Goal: Task Accomplishment & Management: Manage account settings

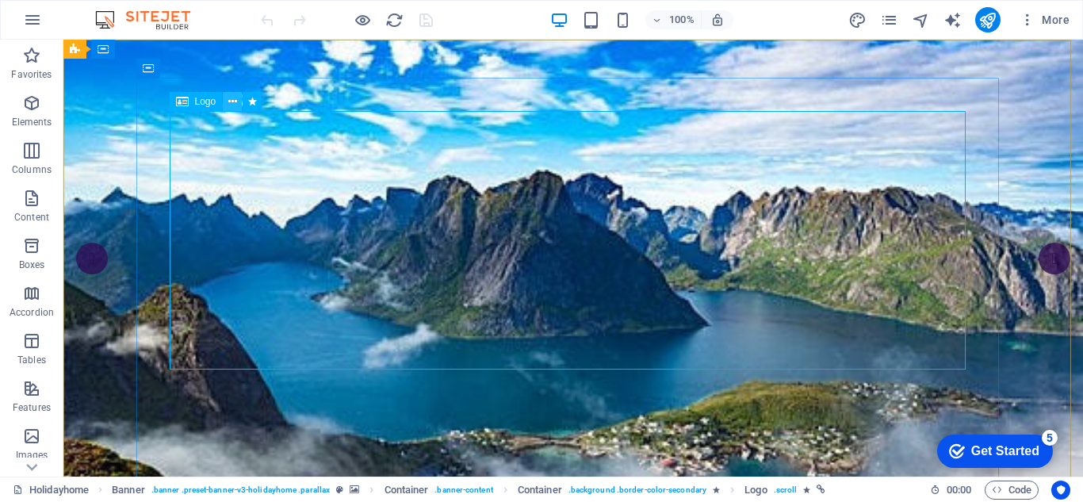
click at [233, 109] on icon at bounding box center [232, 102] width 9 height 17
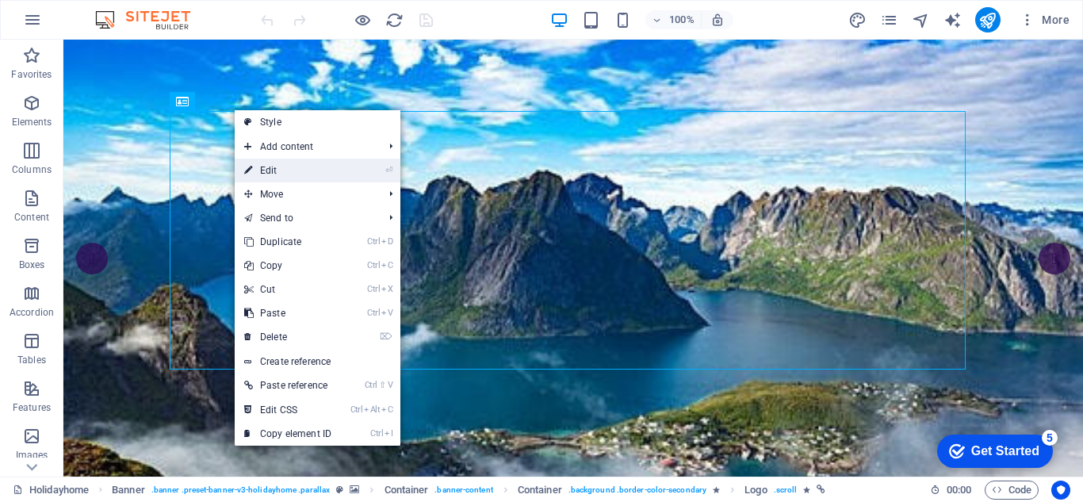
click at [262, 171] on link "⏎ Edit" at bounding box center [288, 171] width 106 height 24
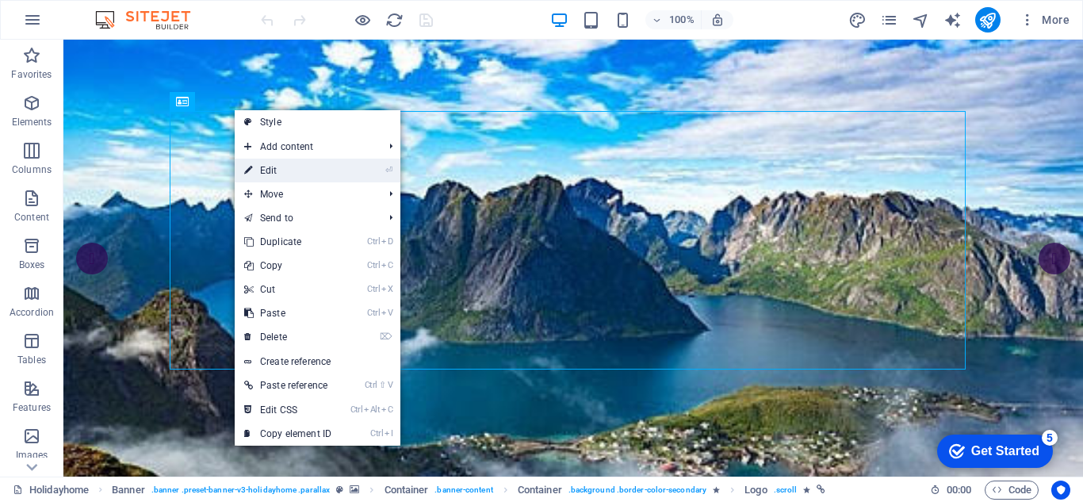
select select "px"
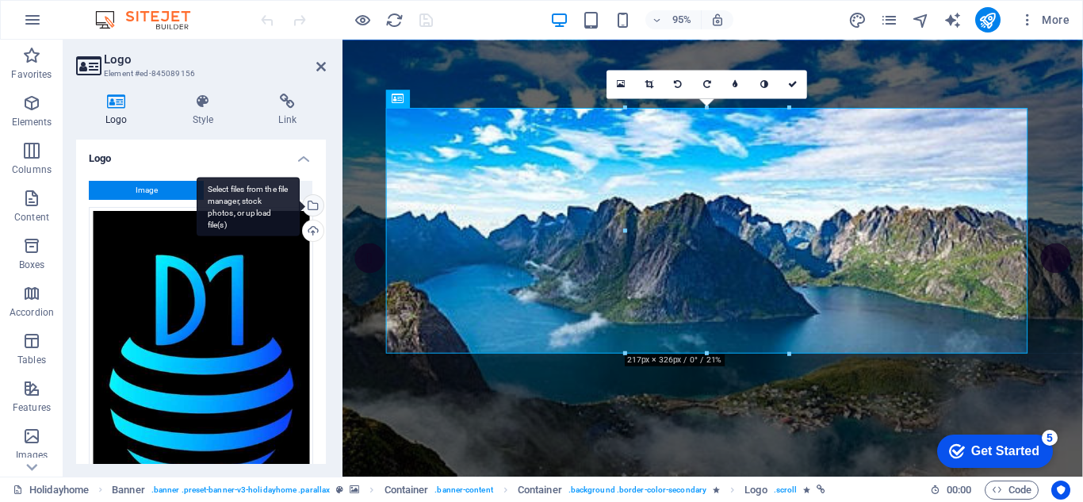
click at [310, 201] on div "Select files from the file manager, stock photos, or upload file(s)" at bounding box center [312, 207] width 24 height 24
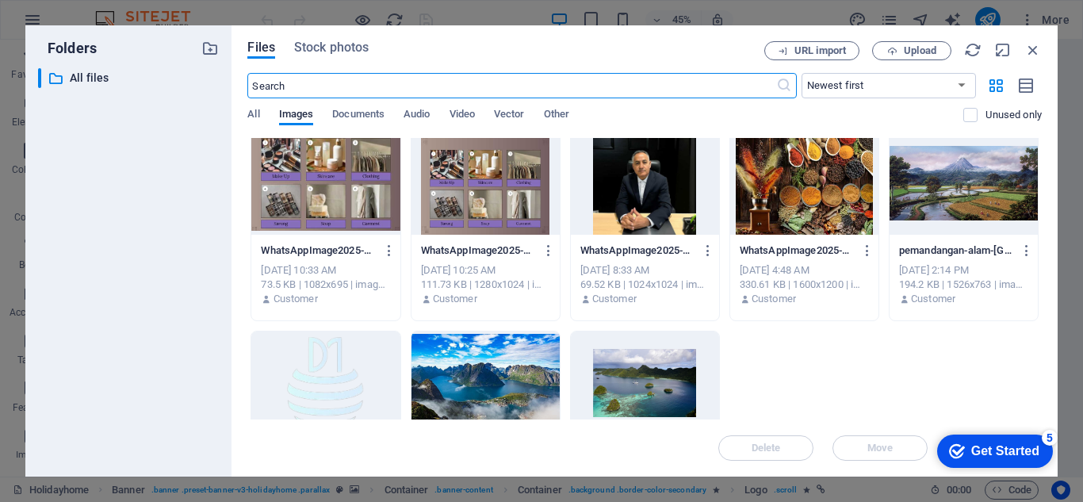
scroll to position [908, 0]
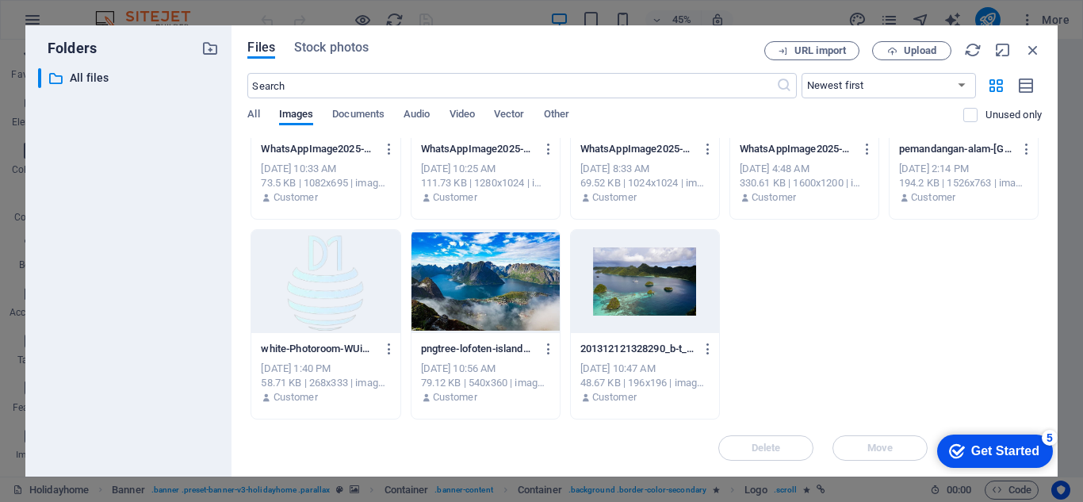
click at [316, 292] on div at bounding box center [325, 281] width 148 height 103
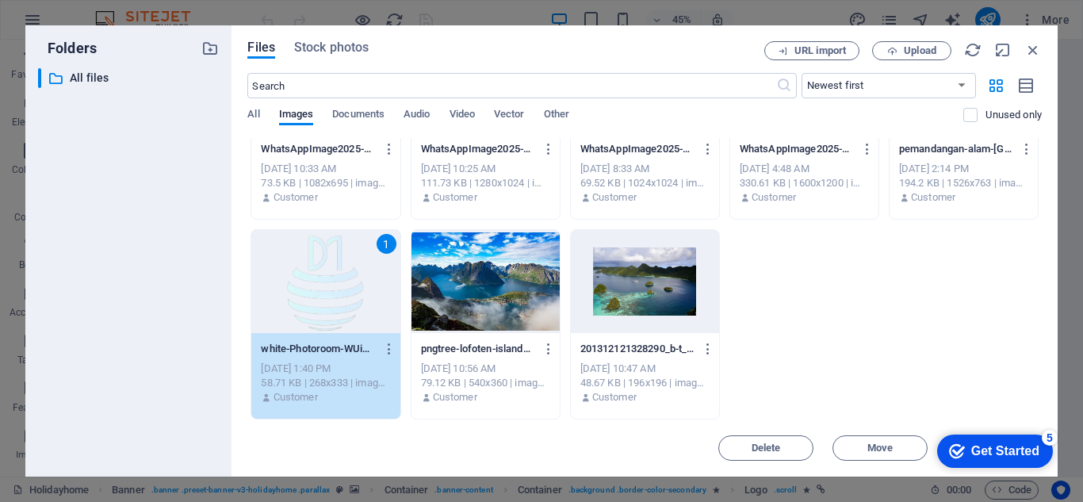
click at [305, 287] on div "1" at bounding box center [325, 281] width 148 height 103
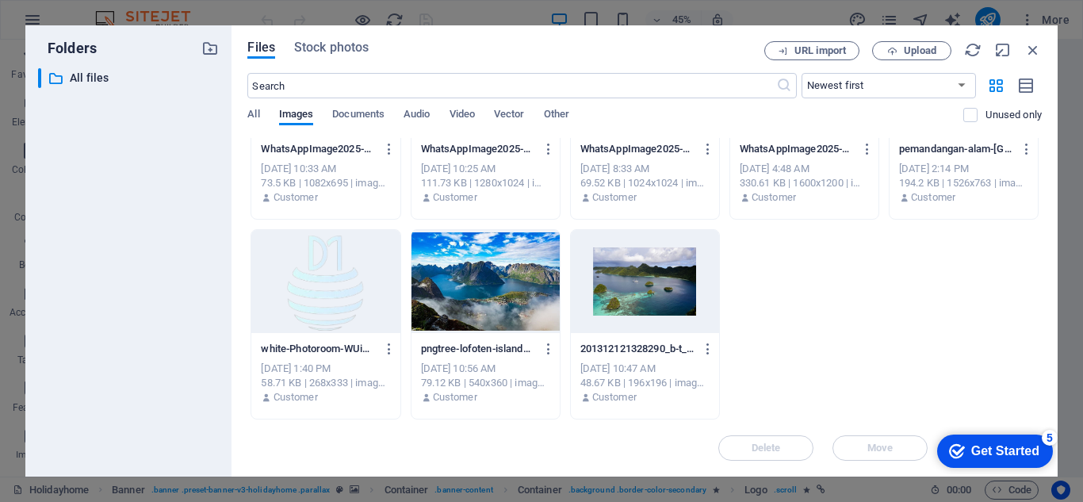
click at [305, 287] on div at bounding box center [325, 281] width 148 height 103
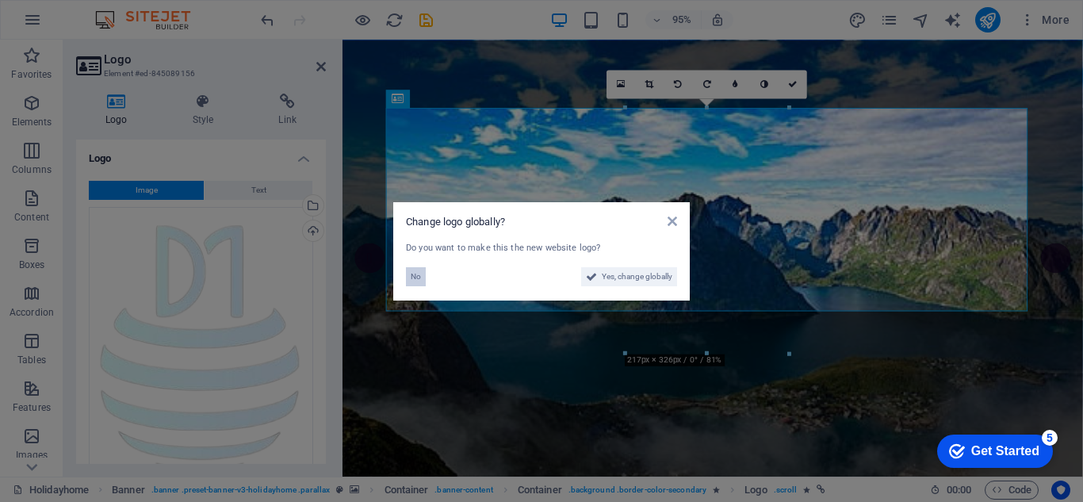
click at [415, 270] on span "No" at bounding box center [416, 276] width 10 height 19
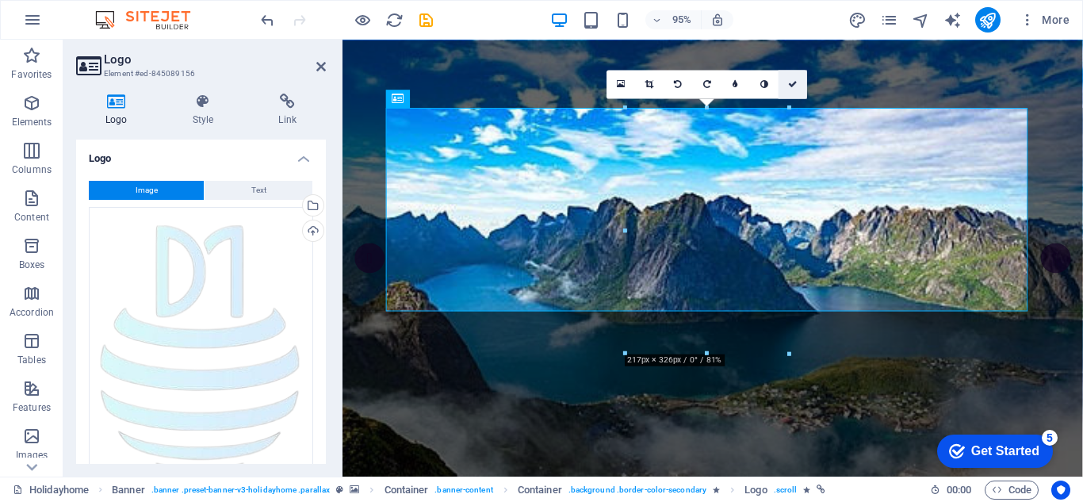
click at [791, 88] on icon at bounding box center [793, 83] width 10 height 9
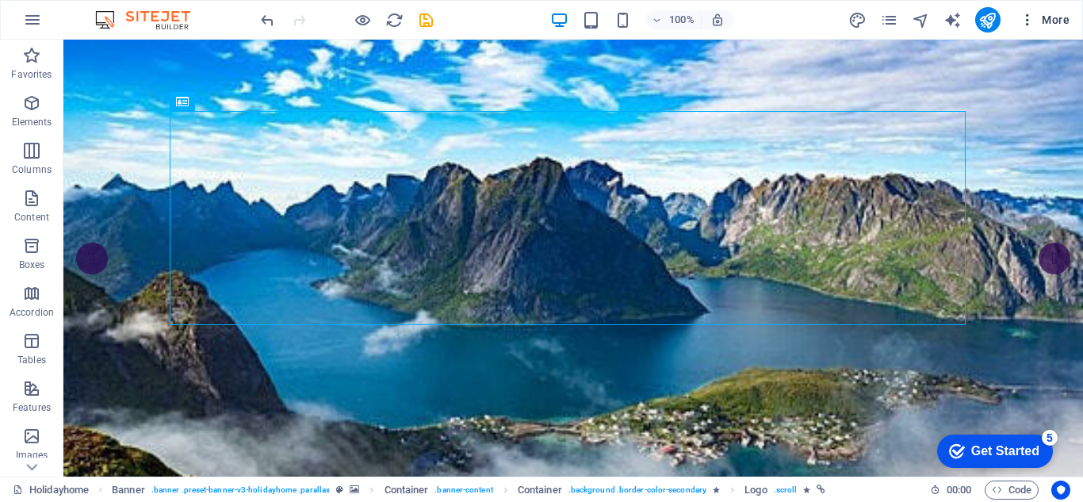
click at [1019, 20] on icon "button" at bounding box center [1027, 20] width 16 height 16
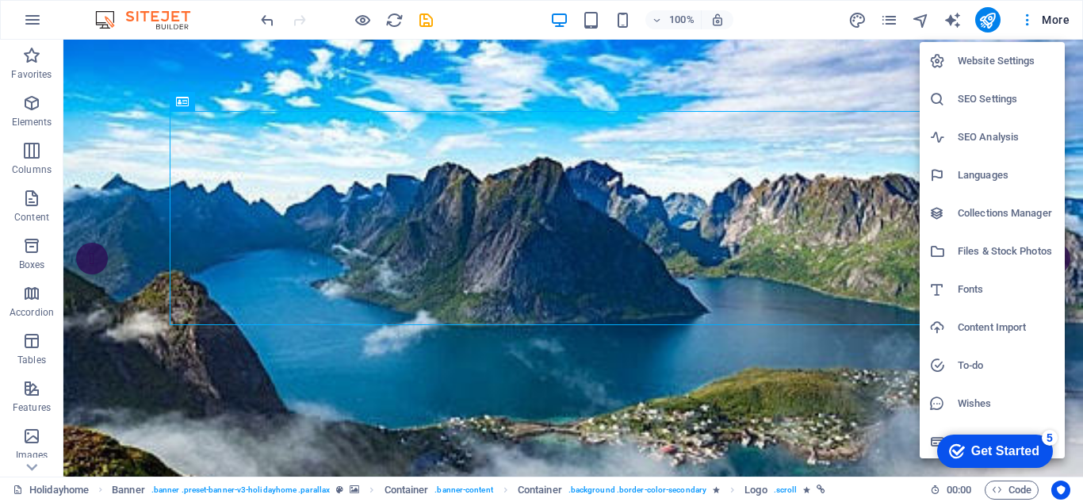
click at [979, 58] on h6 "Website Settings" at bounding box center [1007, 61] width 98 height 19
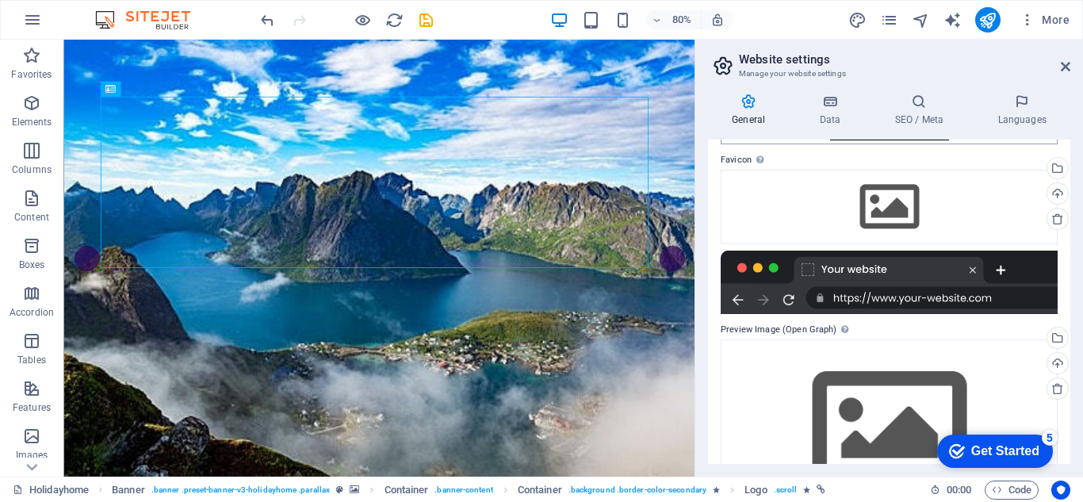
scroll to position [0, 0]
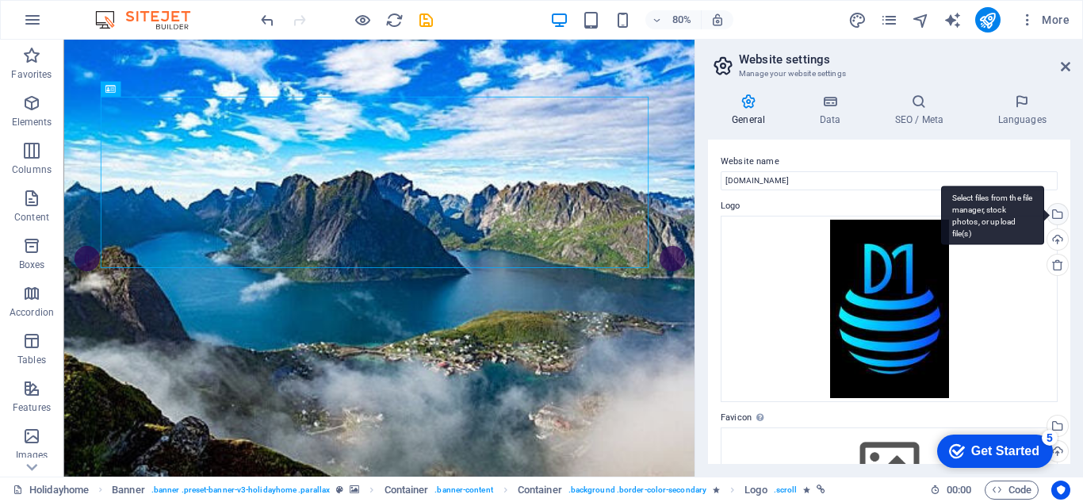
click at [1044, 216] on div "Select files from the file manager, stock photos, or upload file(s)" at bounding box center [992, 215] width 103 height 59
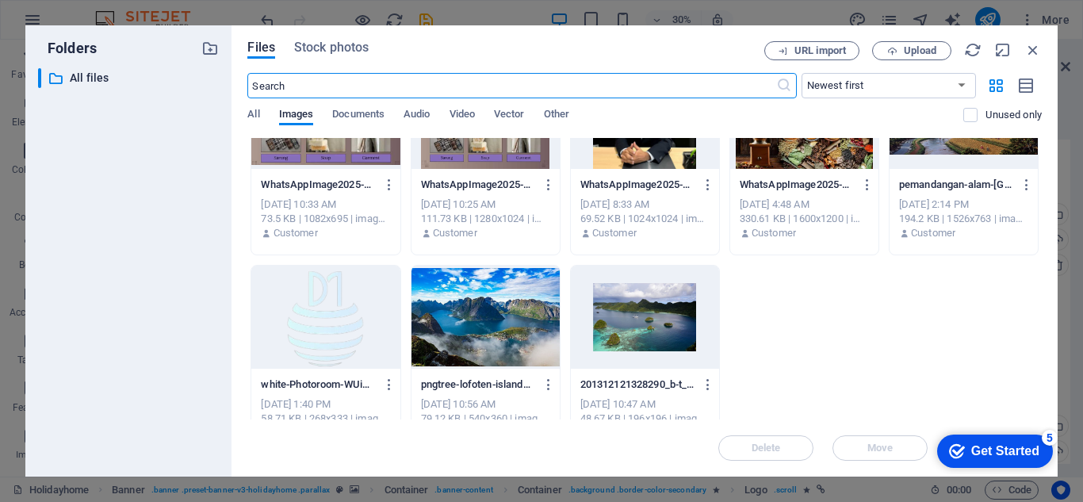
scroll to position [908, 0]
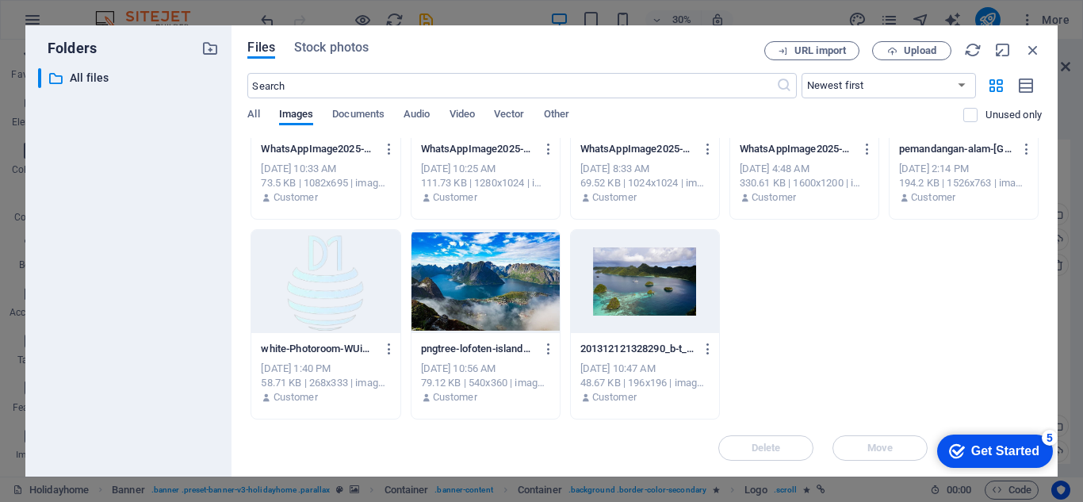
click at [326, 289] on div at bounding box center [325, 281] width 148 height 103
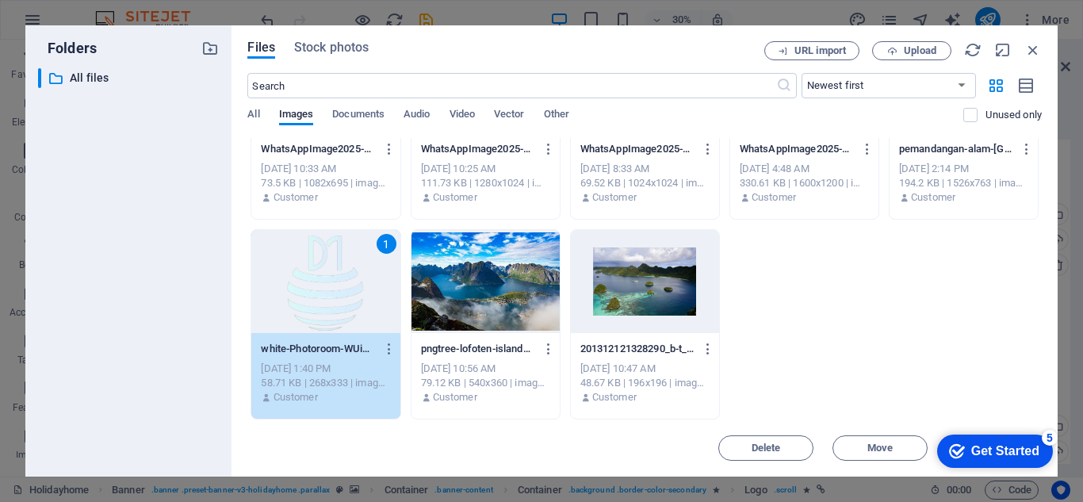
click at [326, 289] on div "1" at bounding box center [325, 281] width 148 height 103
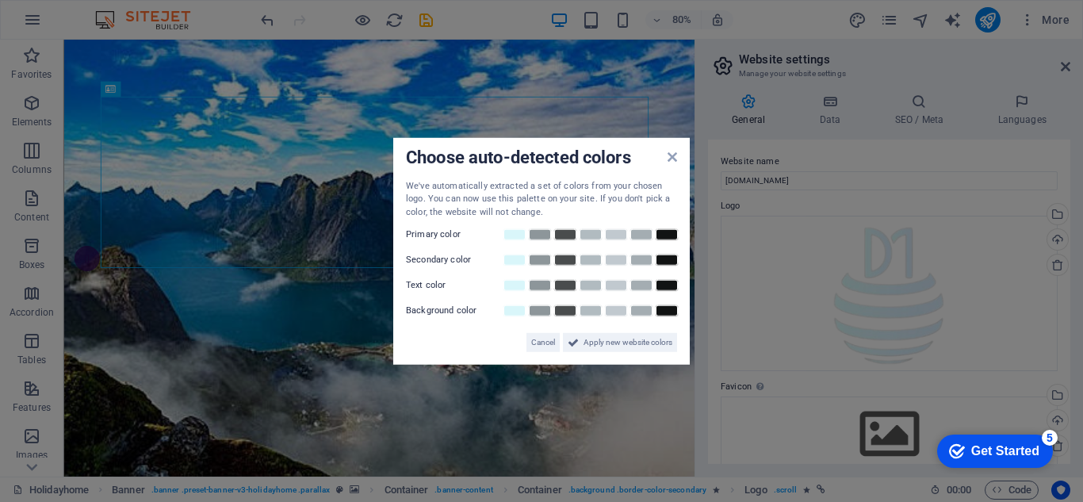
click at [676, 163] on div "Choose auto-detected colors" at bounding box center [541, 158] width 271 height 17
click at [668, 158] on icon at bounding box center [672, 156] width 10 height 13
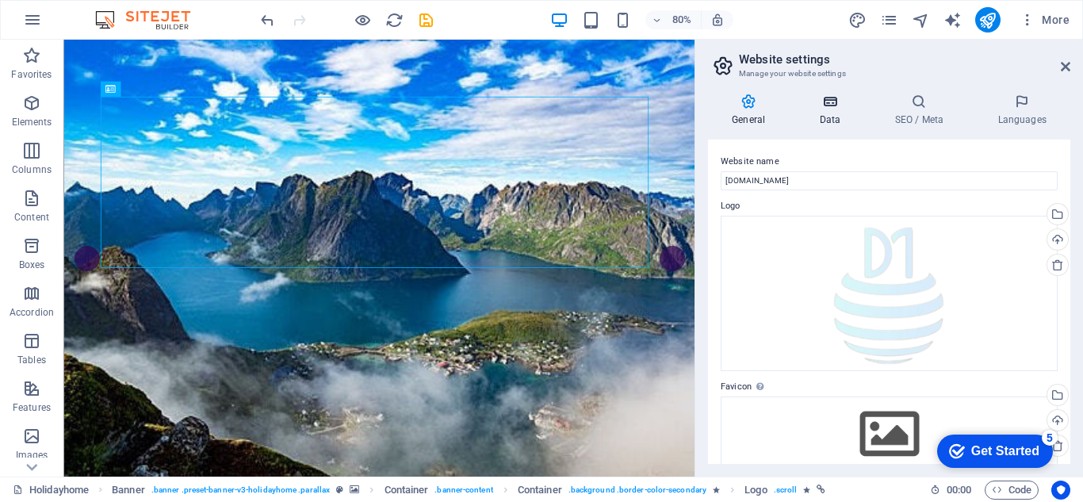
click at [838, 97] on icon at bounding box center [829, 102] width 69 height 16
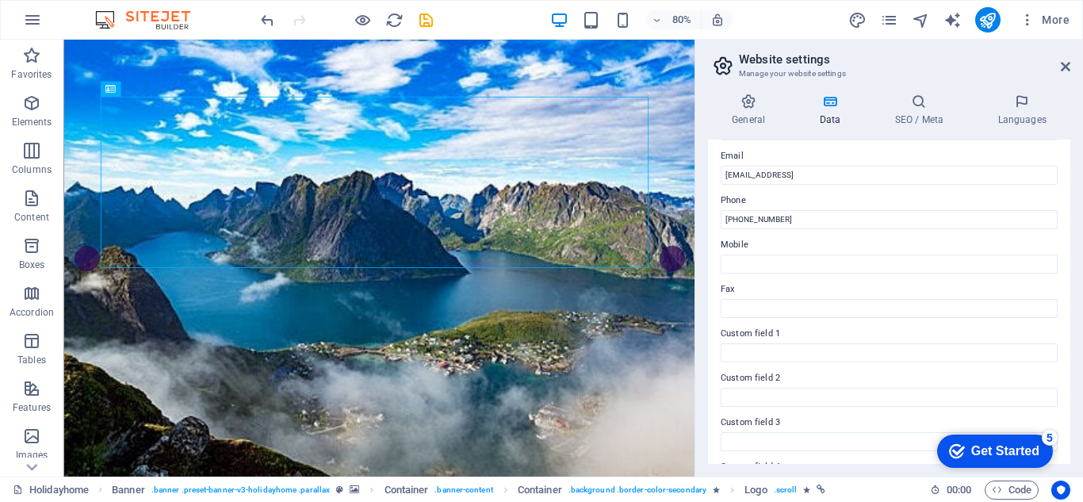
scroll to position [305, 0]
click at [986, 18] on icon "publish" at bounding box center [987, 20] width 18 height 18
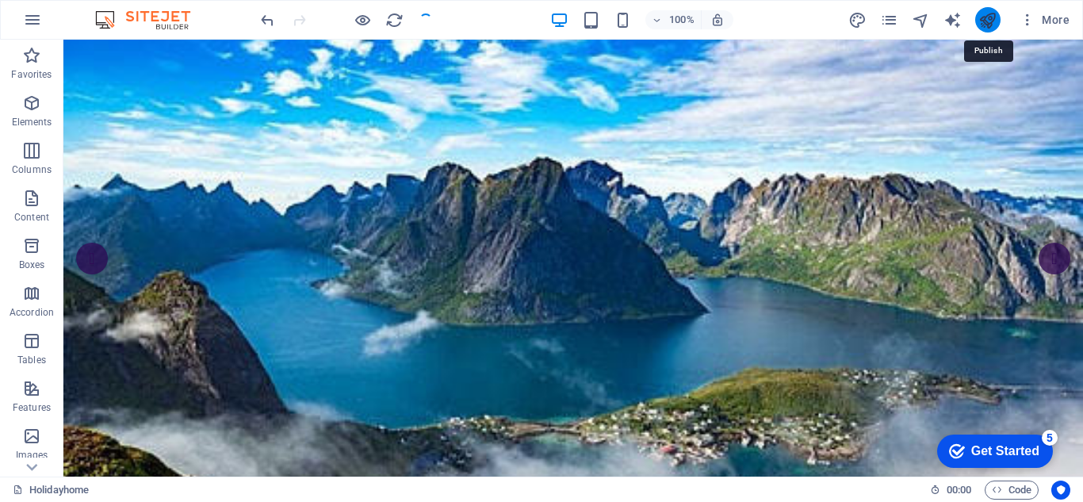
click at [986, 18] on icon "publish" at bounding box center [987, 20] width 18 height 18
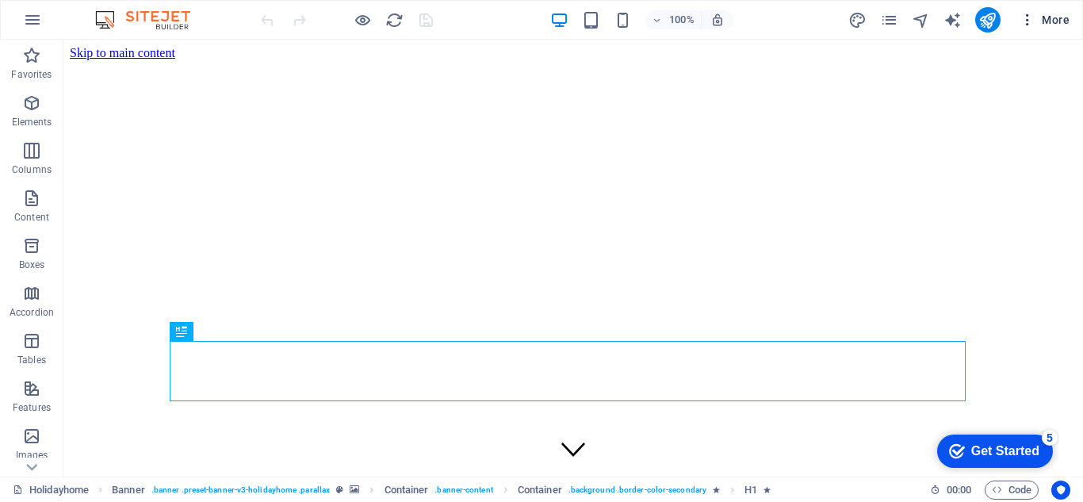
click at [1030, 21] on icon "button" at bounding box center [1027, 20] width 16 height 16
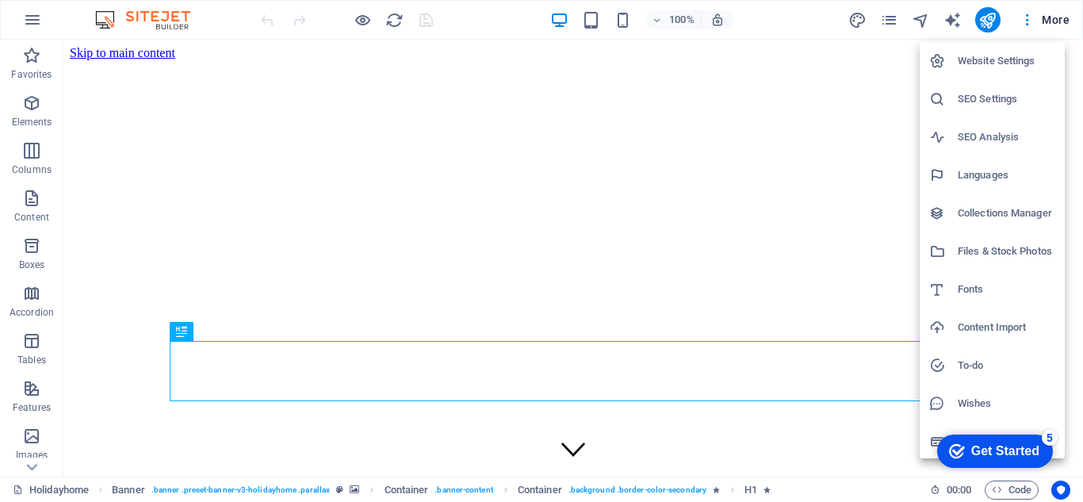
click at [1016, 64] on h6 "Website Settings" at bounding box center [1007, 61] width 98 height 19
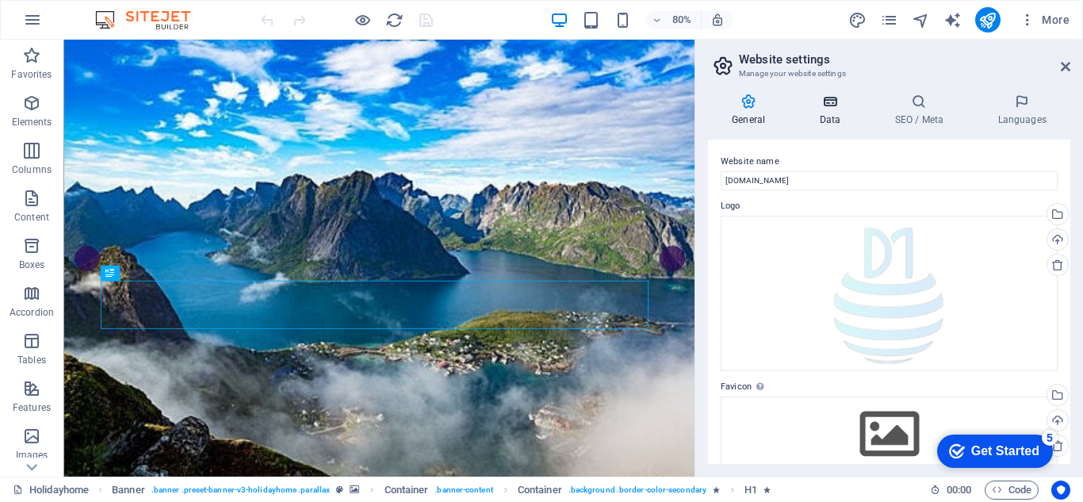
click at [837, 104] on icon at bounding box center [829, 102] width 69 height 16
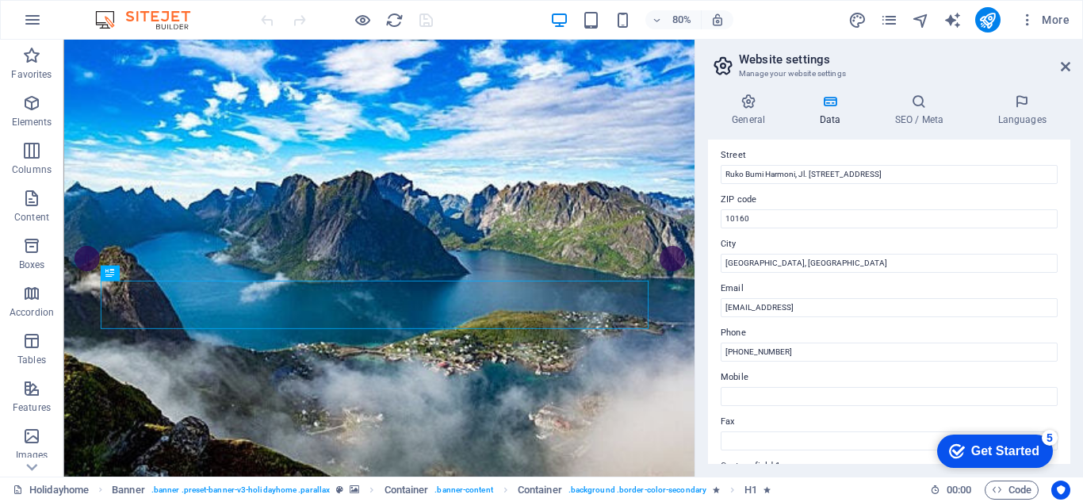
scroll to position [174, 0]
drag, startPoint x: 920, startPoint y: 300, endPoint x: 698, endPoint y: 308, distance: 222.9
click at [698, 308] on aside "Website settings Manage your website settings General Data SEO / Meta Languages…" at bounding box center [888, 258] width 388 height 437
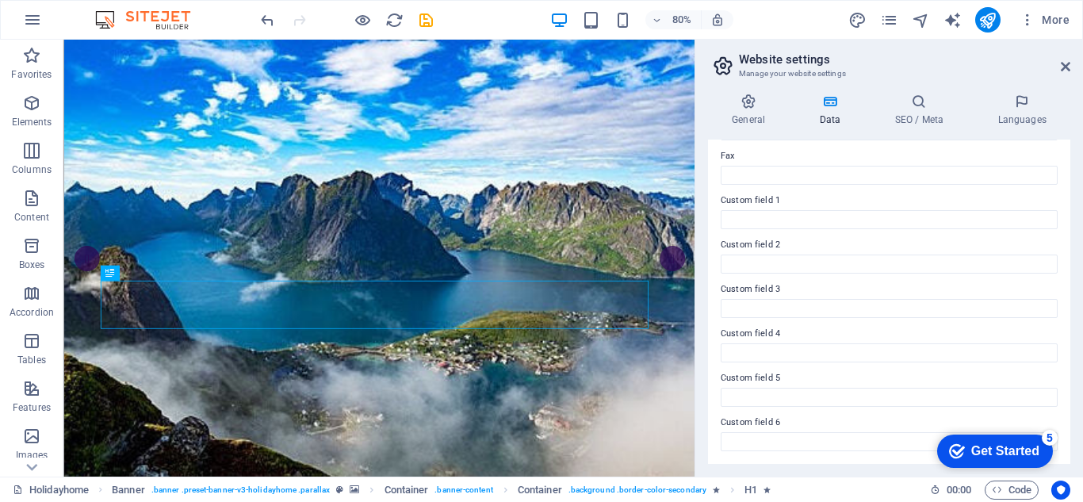
scroll to position [0, 0]
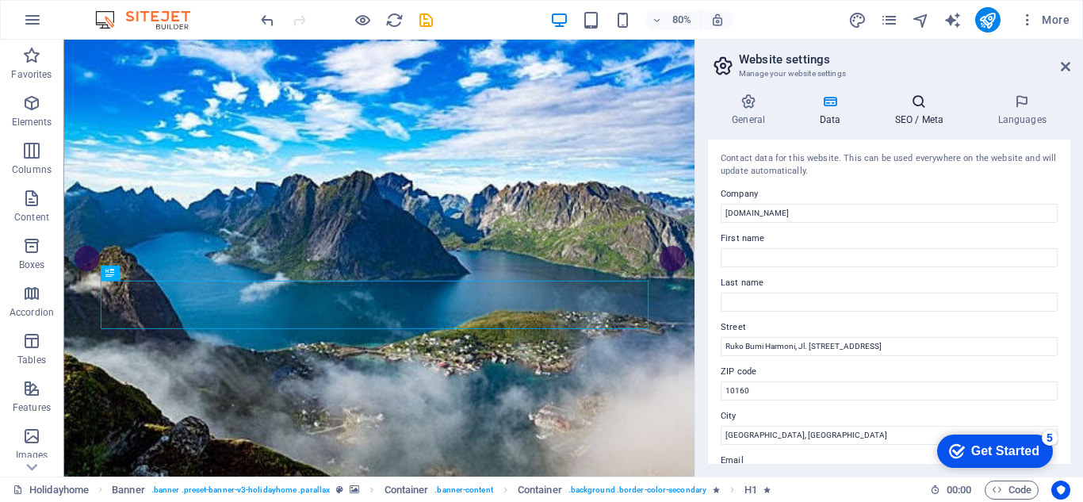
type input "[DOMAIN_NAME][EMAIL_ADDRESS][DOMAIN_NAME]"
click at [924, 105] on icon at bounding box center [918, 102] width 97 height 16
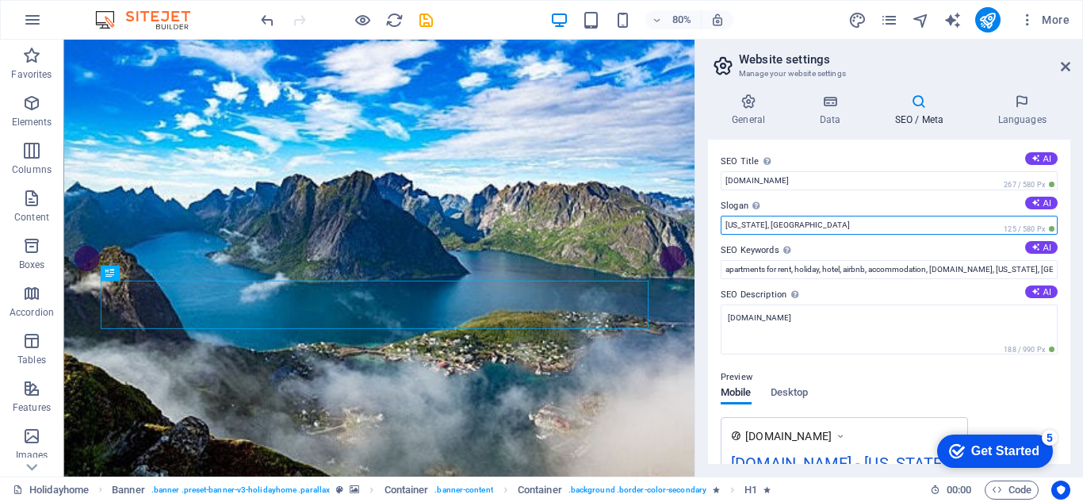
click at [830, 231] on input "New York, NY" at bounding box center [889, 225] width 337 height 19
type input "N"
type input "j"
type input "[GEOGRAPHIC_DATA],[GEOGRAPHIC_DATA]"
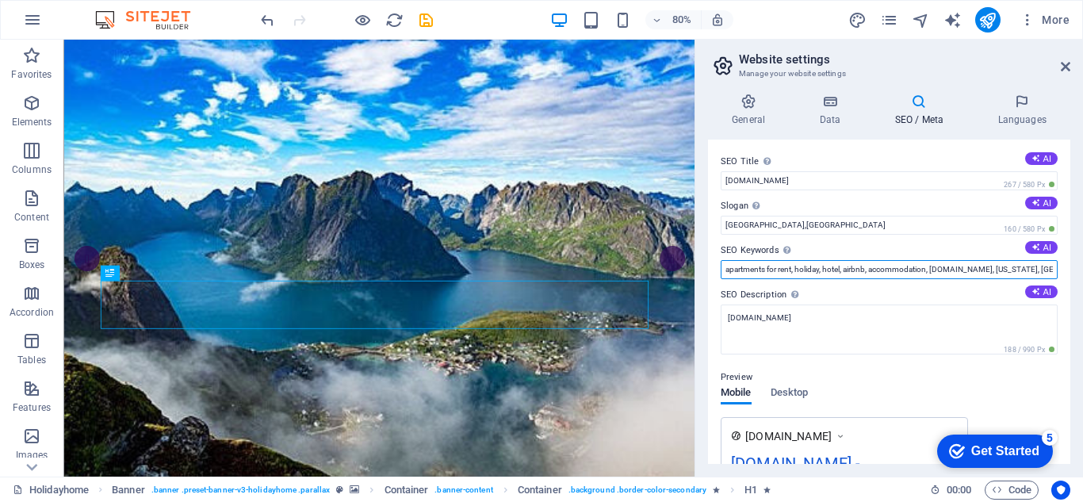
scroll to position [0, 41]
drag, startPoint x: 726, startPoint y: 272, endPoint x: 1082, endPoint y: 234, distance: 358.0
click at [1082, 234] on div "General Data SEO / Meta Languages Website name albarakahtradinggroupjkt.com Log…" at bounding box center [889, 279] width 388 height 396
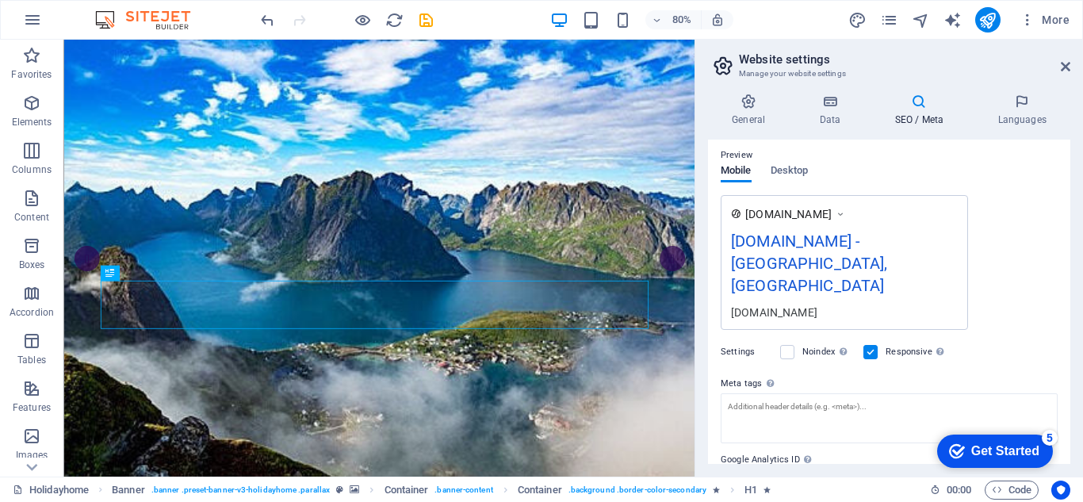
scroll to position [221, 0]
type input "export import company in [GEOGRAPHIC_DATA]"
click at [1065, 60] on icon at bounding box center [1066, 66] width 10 height 13
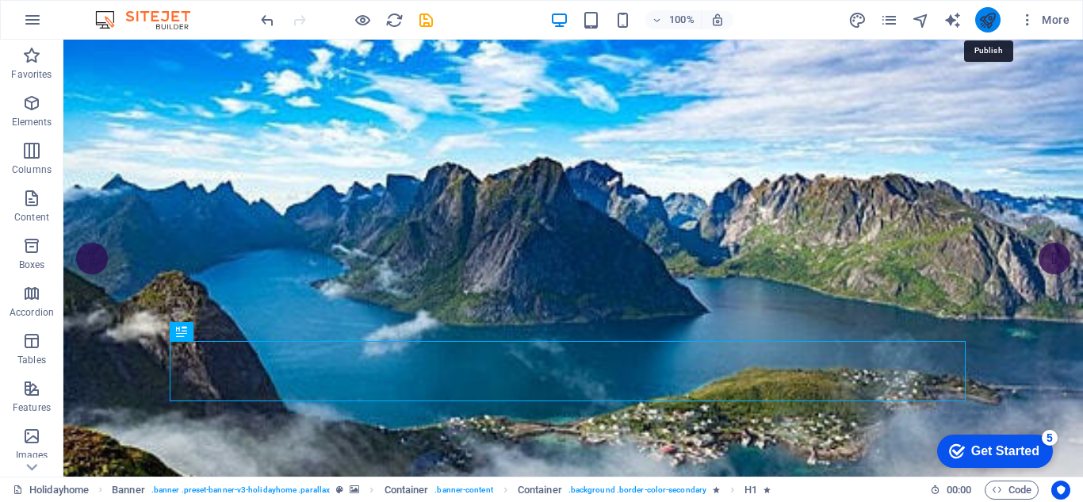
click at [988, 12] on icon "publish" at bounding box center [987, 20] width 18 height 18
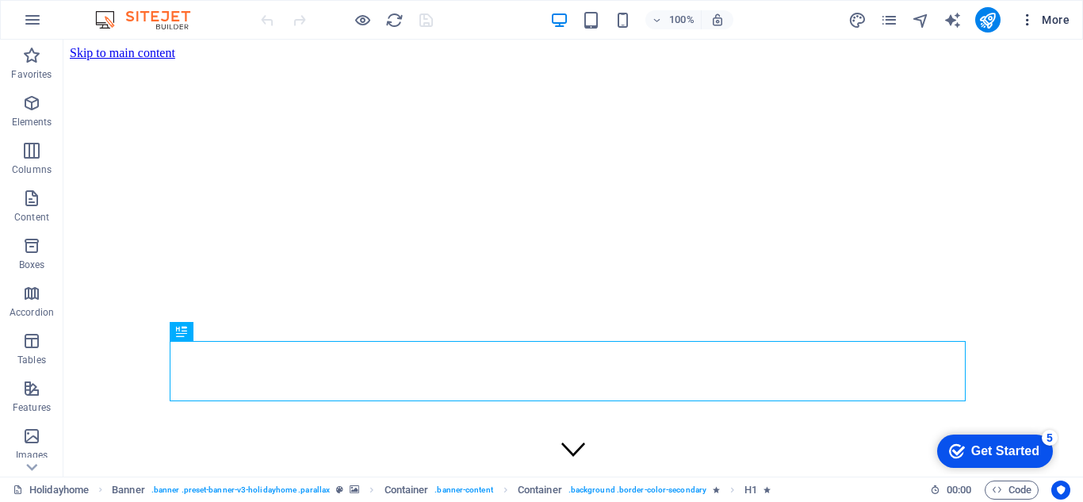
click at [1031, 23] on icon "button" at bounding box center [1027, 20] width 16 height 16
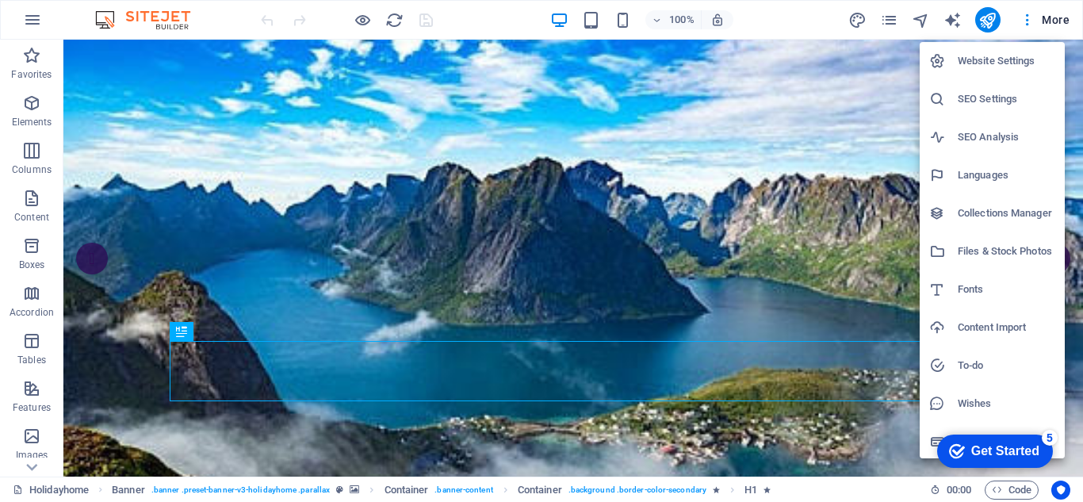
click at [987, 93] on h6 "SEO Settings" at bounding box center [1007, 99] width 98 height 19
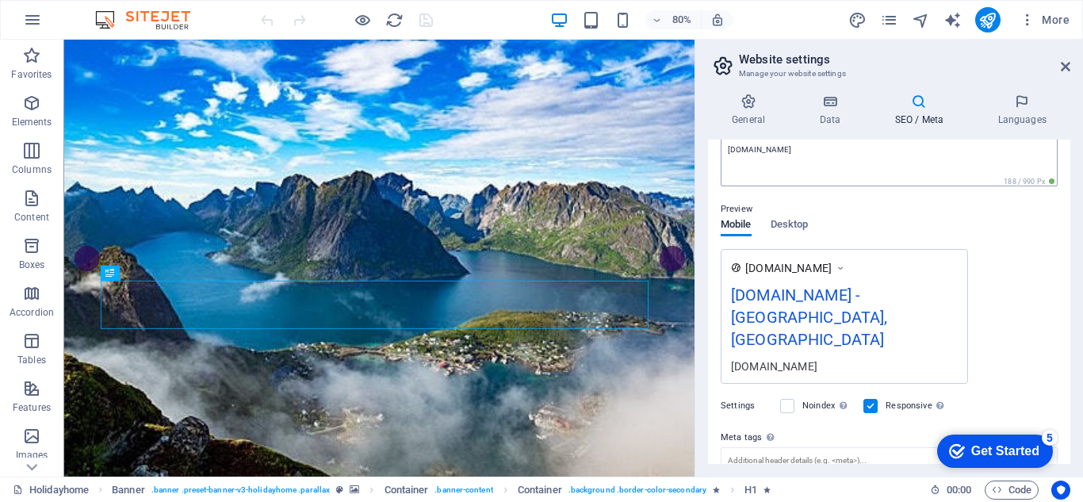
scroll to position [169, 0]
click at [790, 220] on span "Desktop" at bounding box center [790, 225] width 38 height 22
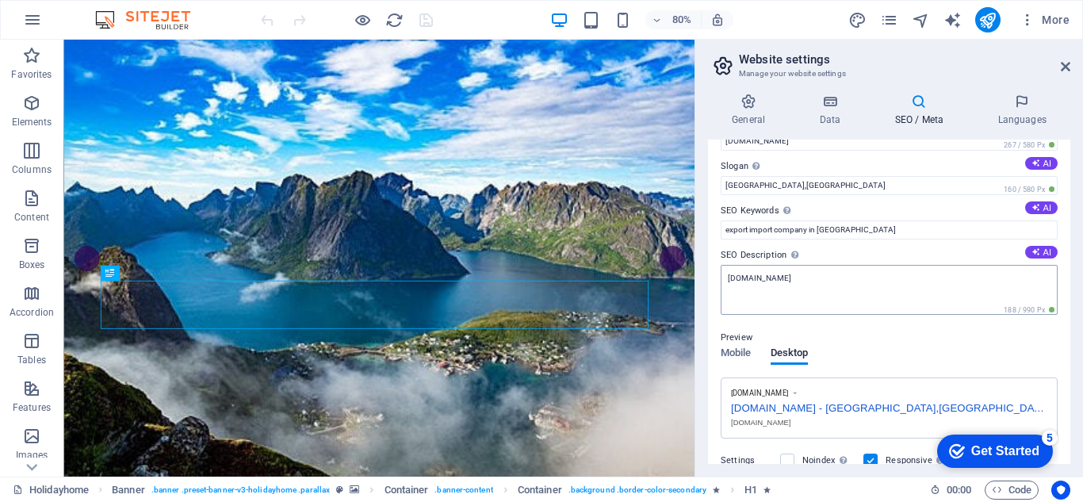
scroll to position [0, 0]
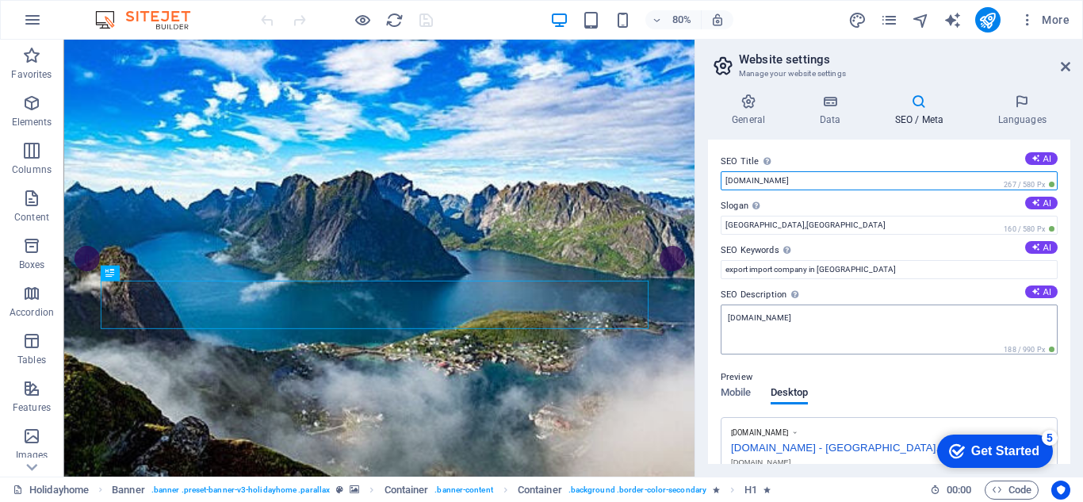
click at [891, 185] on input "[DOMAIN_NAME]" at bounding box center [889, 180] width 337 height 19
click at [884, 182] on input "[DOMAIN_NAME]" at bounding box center [889, 180] width 337 height 19
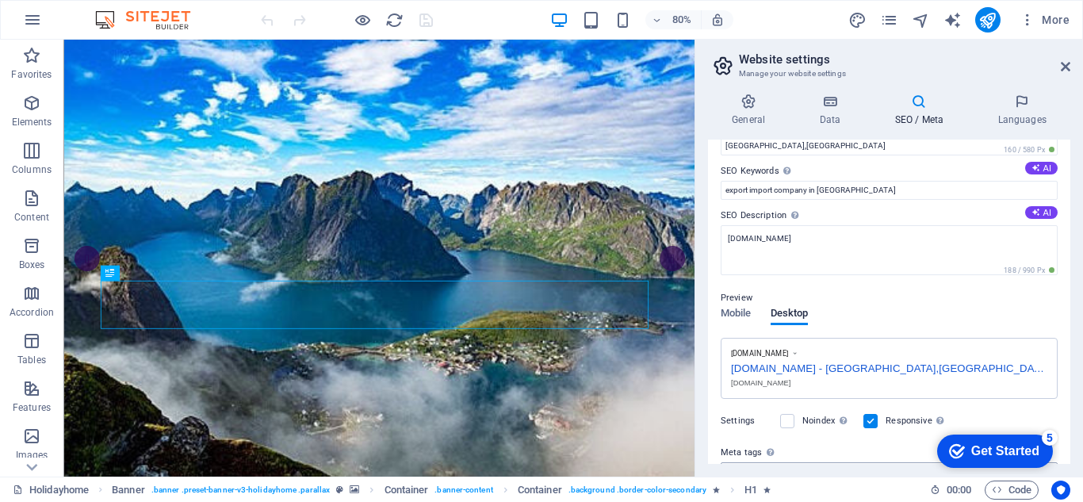
scroll to position [230, 0]
